Goal: Task Accomplishment & Management: Use online tool/utility

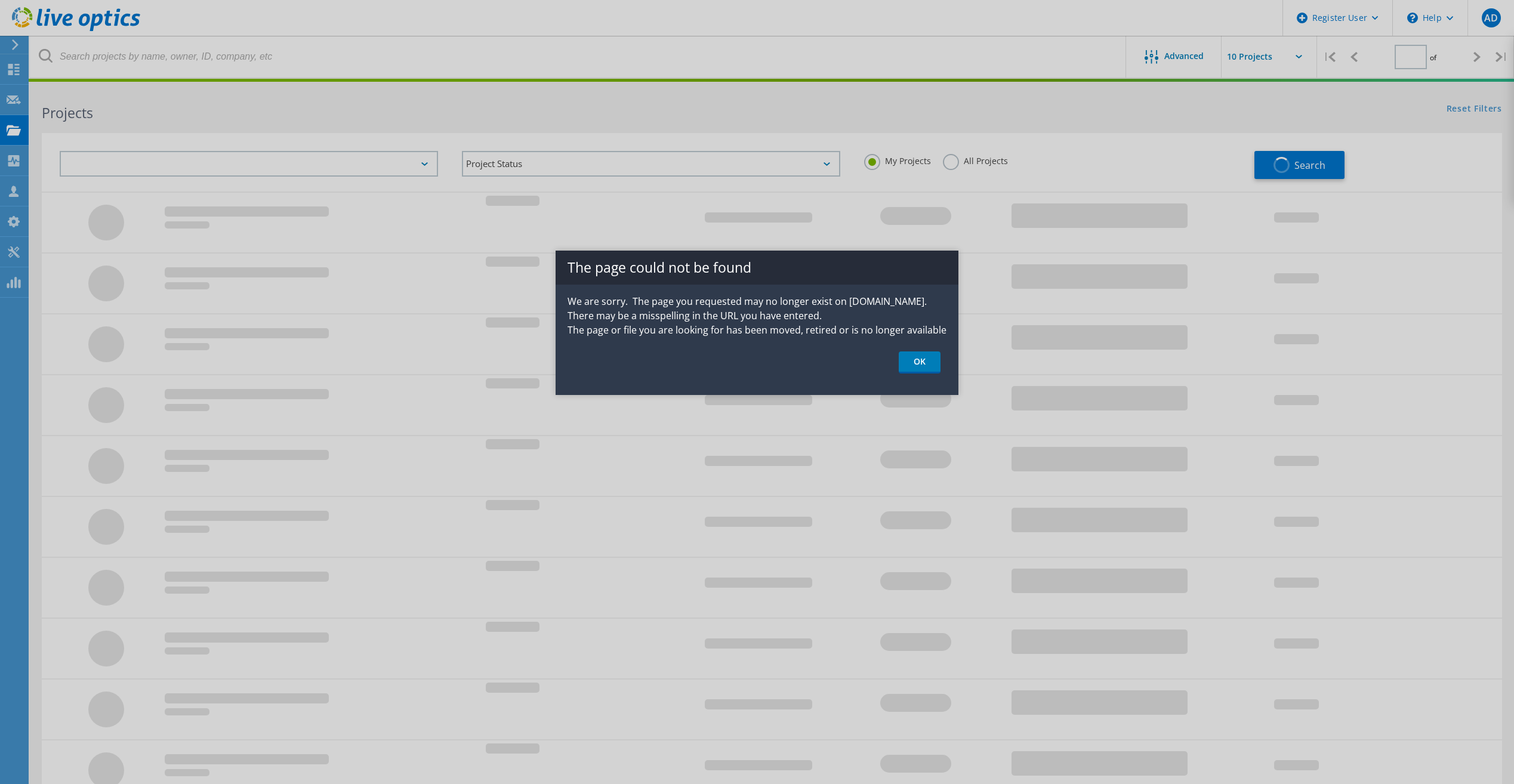
type input "1"
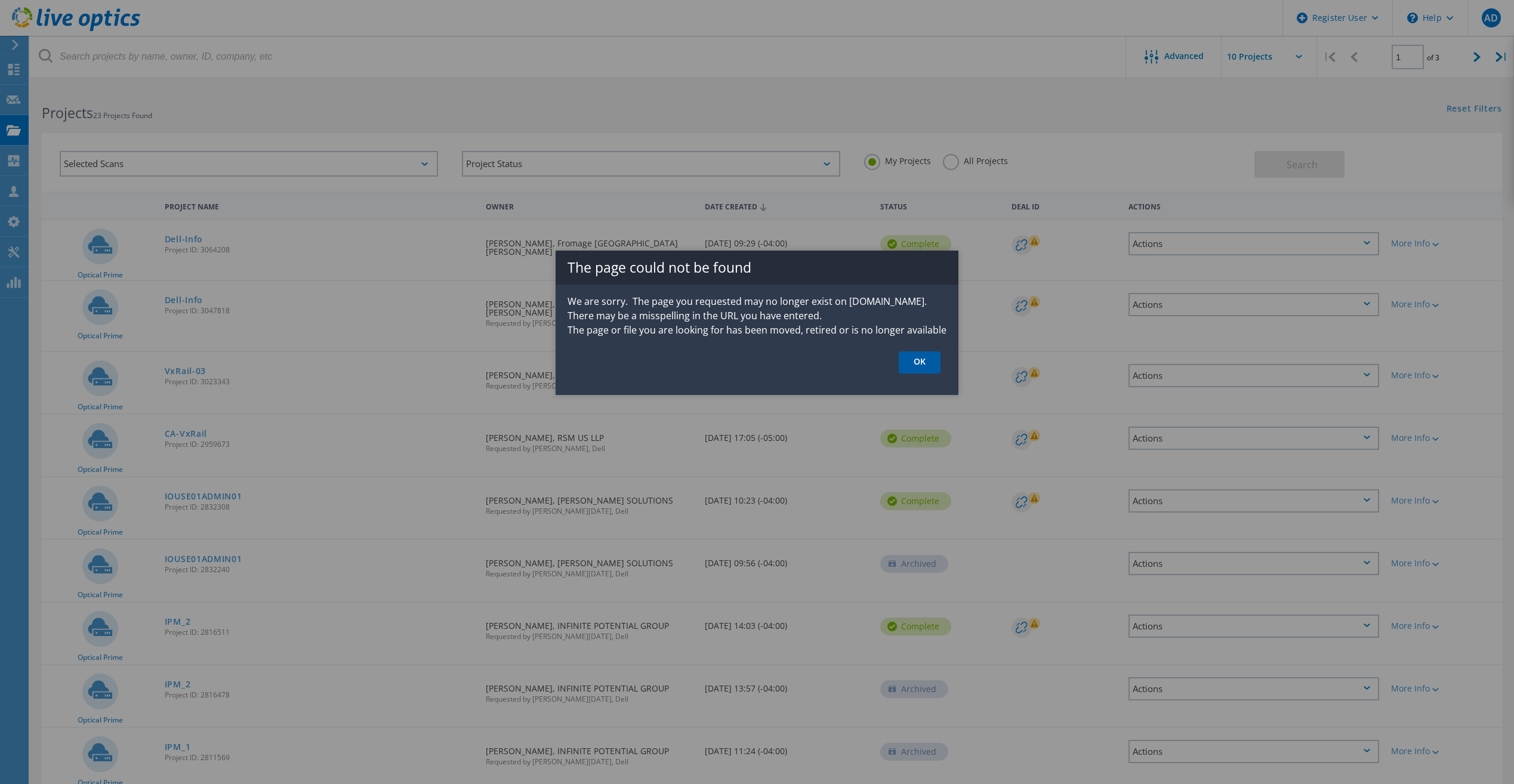
click at [920, 366] on link "OK" at bounding box center [919, 362] width 42 height 22
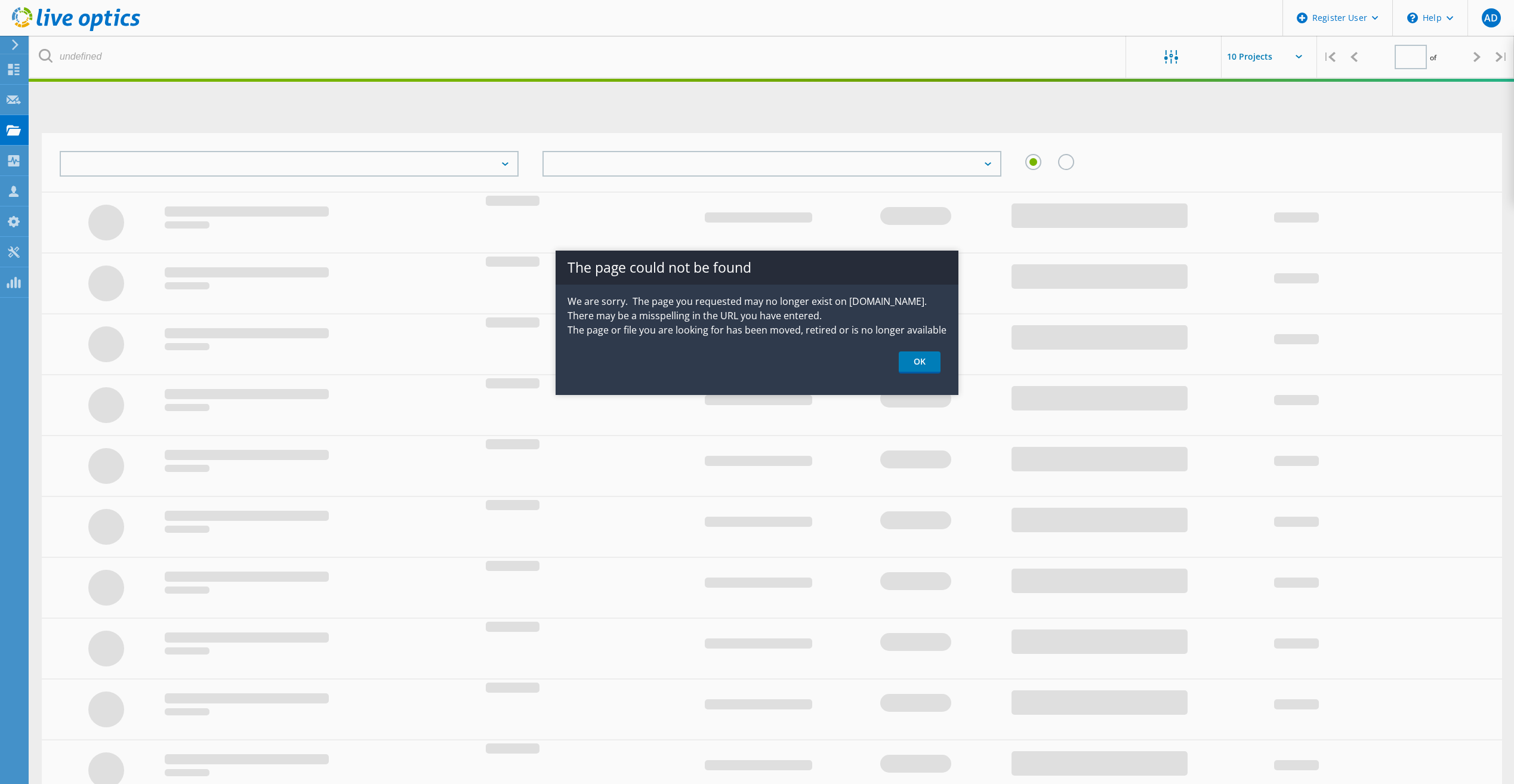
type input "1"
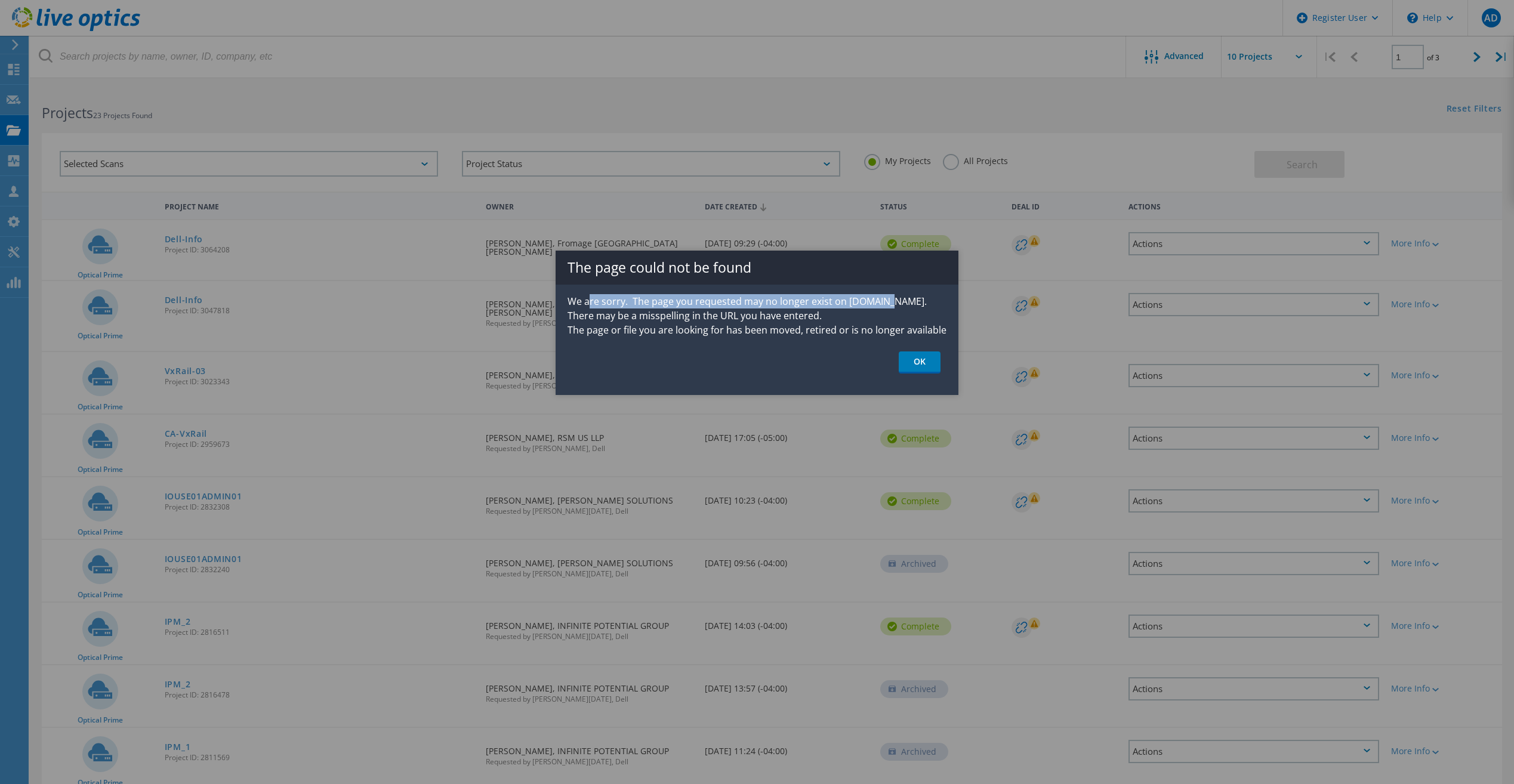
drag, startPoint x: 587, startPoint y: 306, endPoint x: 880, endPoint y: 302, distance: 293.0
click at [880, 302] on p "We are sorry. The page you requested may no longer exist on [DOMAIN_NAME]. Ther…" at bounding box center [757, 316] width 403 height 43
drag, startPoint x: 880, startPoint y: 302, endPoint x: 805, endPoint y: 316, distance: 76.3
click at [805, 316] on p "We are sorry. The page you requested may no longer exist on [DOMAIN_NAME]. Ther…" at bounding box center [757, 316] width 403 height 43
click at [911, 365] on link "OK" at bounding box center [919, 362] width 42 height 22
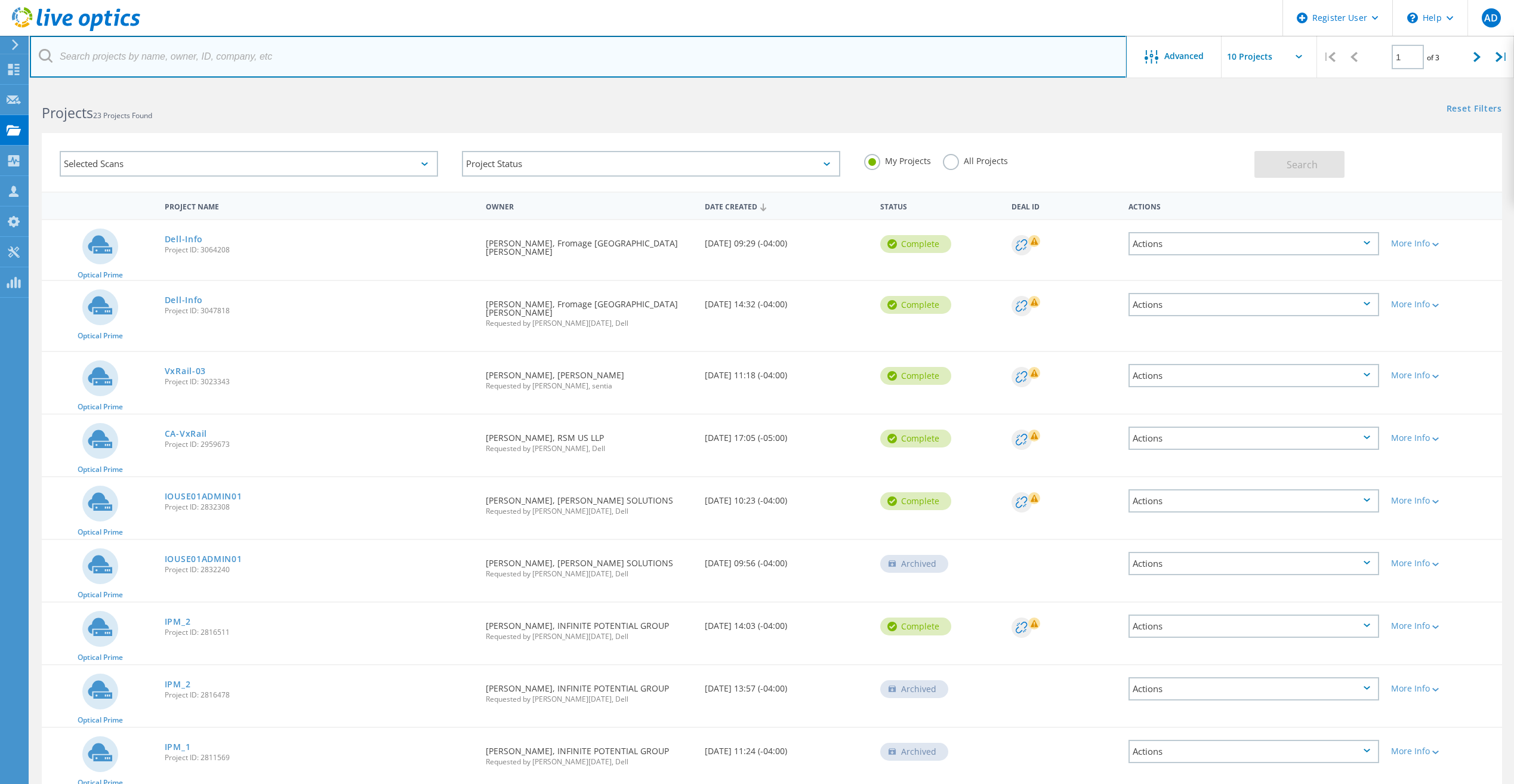
click at [295, 67] on input "text" at bounding box center [577, 56] width 1097 height 42
paste input "[EMAIL_ADDRESS][DOMAIN_NAME]"
type input "[EMAIL_ADDRESS][DOMAIN_NAME]"
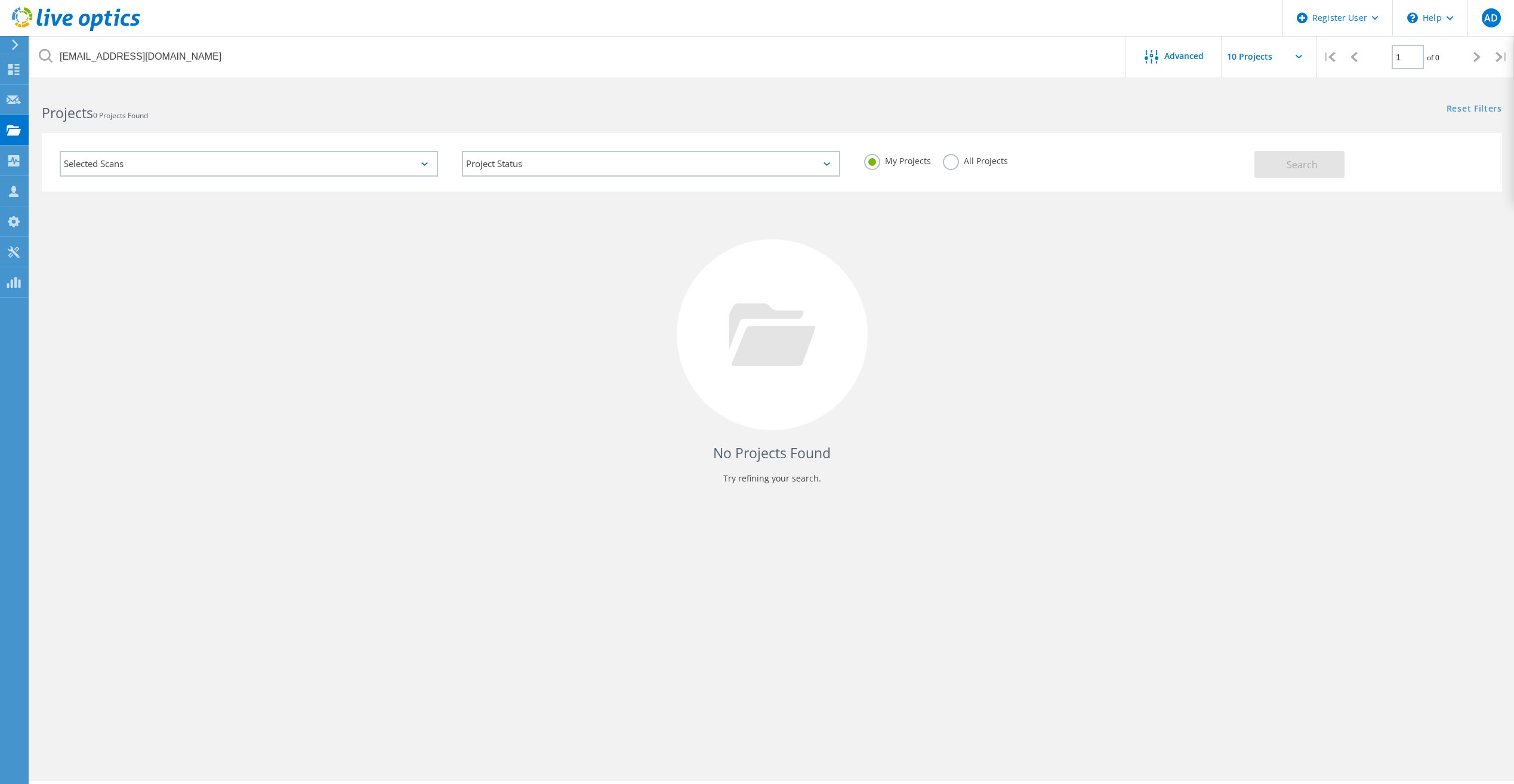
click at [953, 159] on label "All Projects" at bounding box center [976, 159] width 65 height 11
click at [0, 0] on input "All Projects" at bounding box center [0, 0] width 0 height 0
click at [1333, 155] on button "Search" at bounding box center [1300, 164] width 90 height 27
